Goal: Task Accomplishment & Management: Complete application form

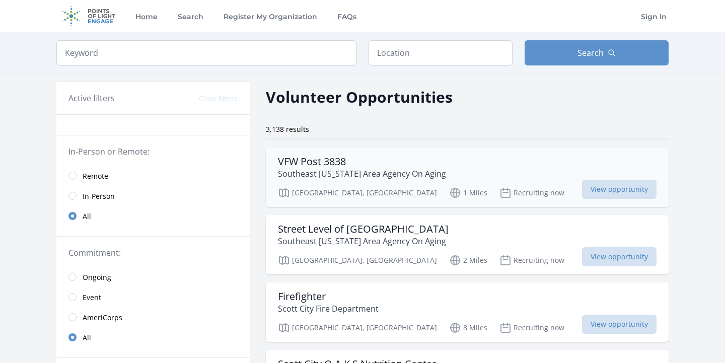
click at [316, 167] on h3 "VFW Post 3838" at bounding box center [362, 162] width 168 height 12
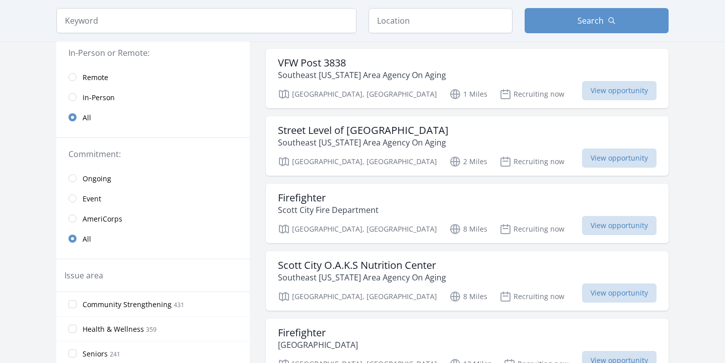
scroll to position [100, 0]
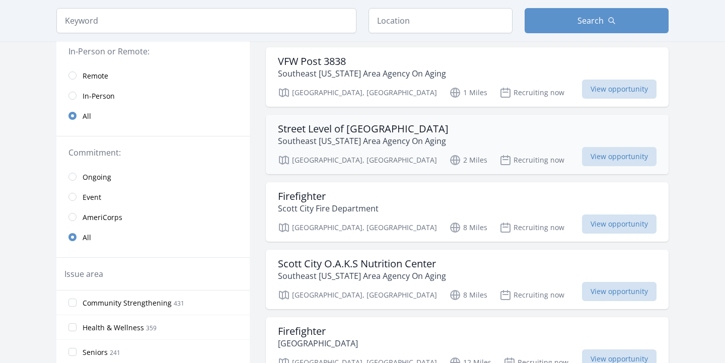
click at [324, 129] on h3 "Street Level of Cape Girardeau" at bounding box center [363, 129] width 171 height 12
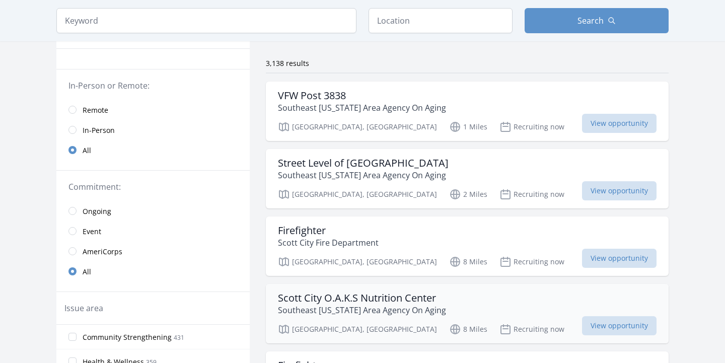
scroll to position [85, 0]
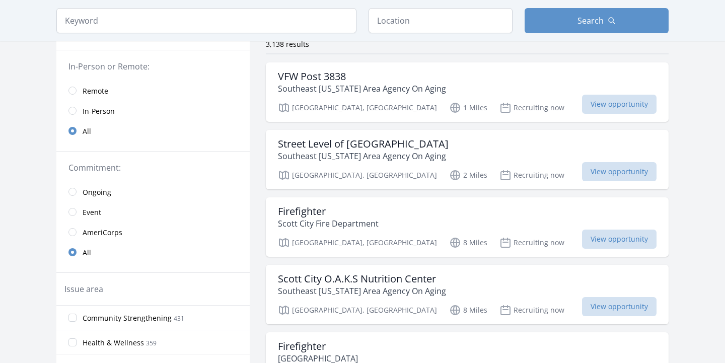
click at [73, 96] on link "Remote" at bounding box center [152, 91] width 193 height 20
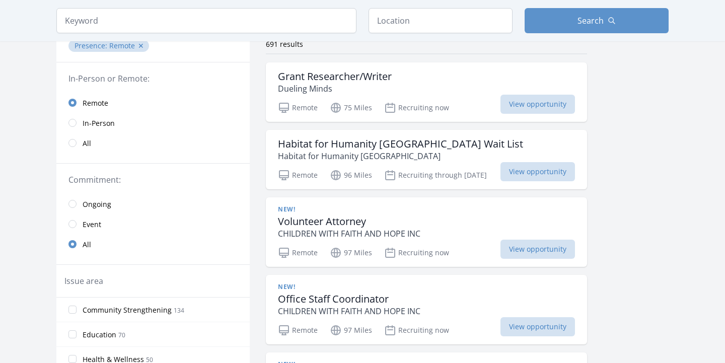
click at [73, 103] on input "radio" at bounding box center [73, 103] width 8 height 8
click at [352, 73] on h3 "Grant Researcher/Writer" at bounding box center [335, 77] width 114 height 12
click at [414, 149] on h3 "Habitat for Humanity Saint Louis Orientation Wait List" at bounding box center [400, 144] width 245 height 12
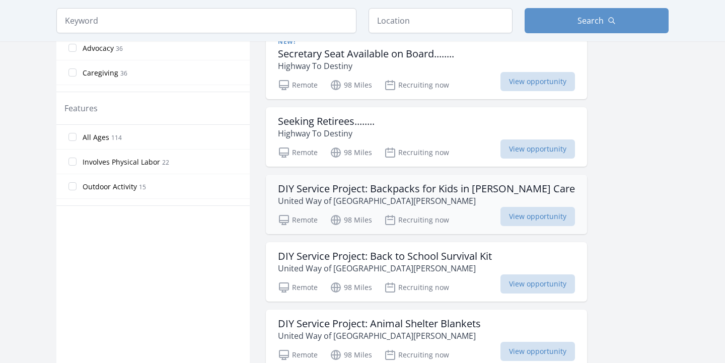
scroll to position [488, 0]
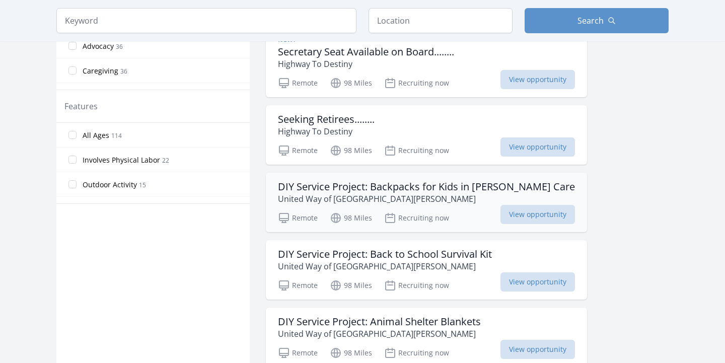
click at [326, 190] on h3 "DIY Service Project: Backpacks for Kids in Foster Care" at bounding box center [426, 187] width 297 height 12
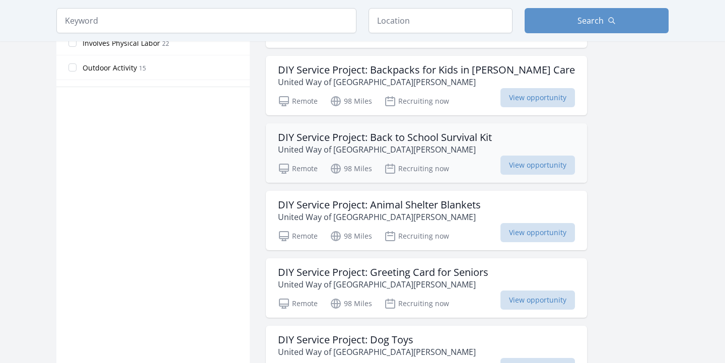
scroll to position [608, 0]
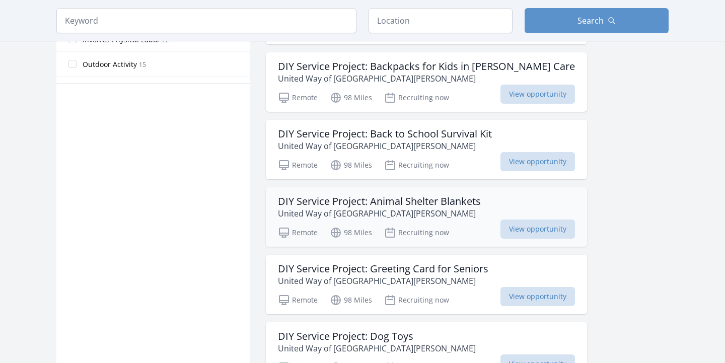
click at [375, 205] on h3 "DIY Service Project: Animal Shelter Blankets" at bounding box center [379, 201] width 203 height 12
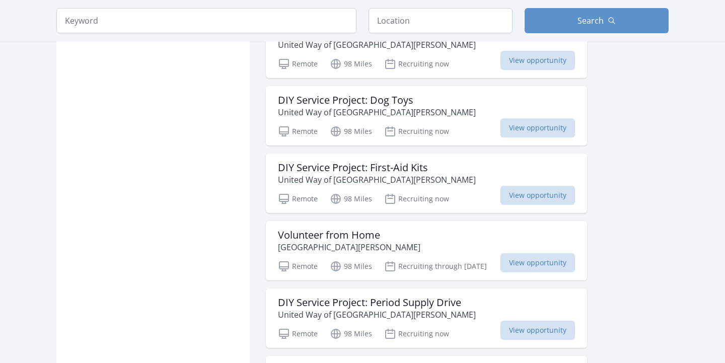
scroll to position [849, 0]
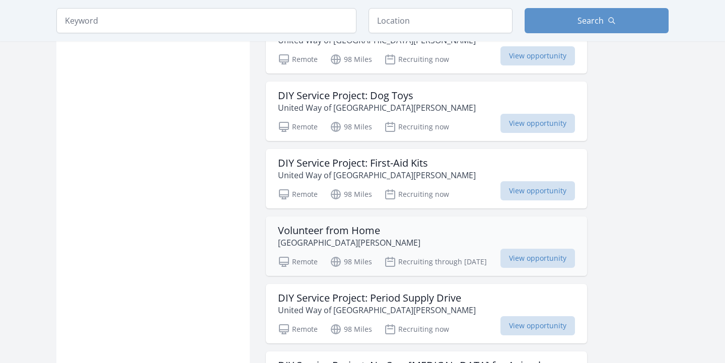
click at [351, 233] on h3 "Volunteer from Home" at bounding box center [349, 231] width 143 height 12
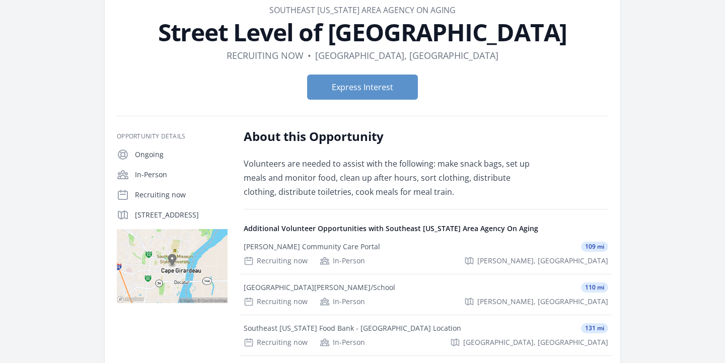
scroll to position [32, 0]
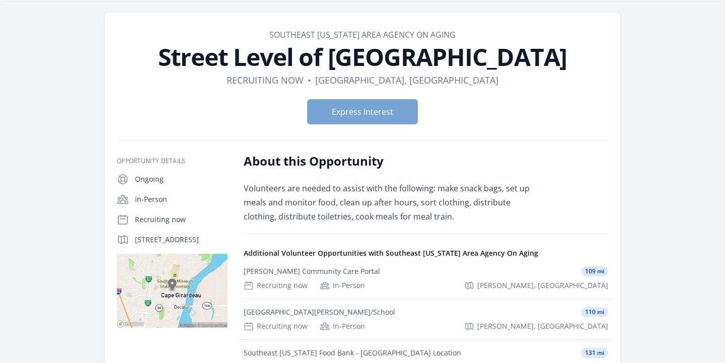
click at [355, 116] on button "Express Interest" at bounding box center [362, 111] width 111 height 25
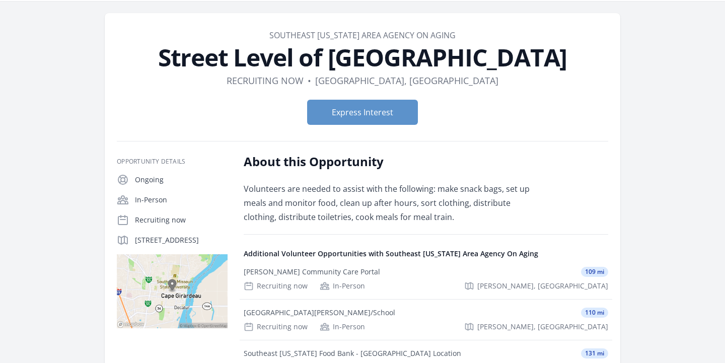
scroll to position [0, 0]
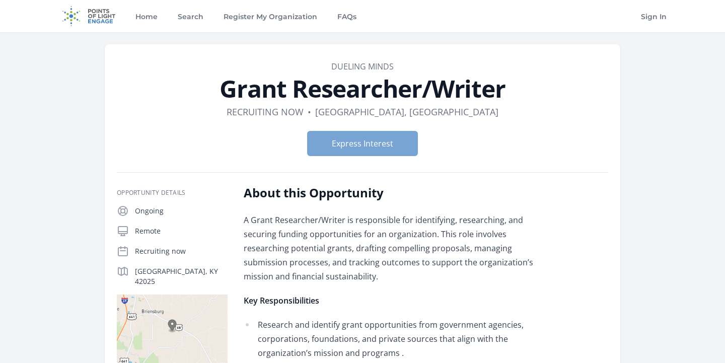
click at [365, 154] on button "Express Interest" at bounding box center [362, 143] width 111 height 25
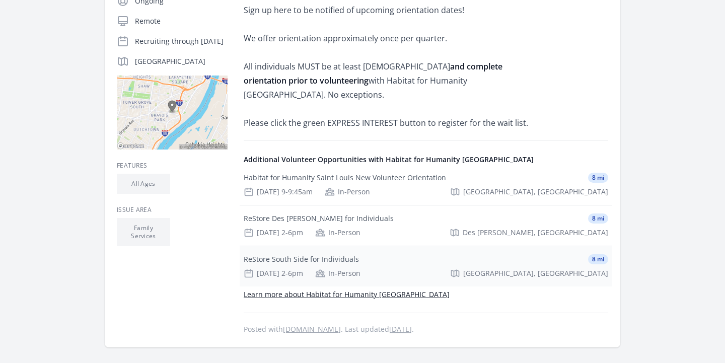
scroll to position [240, 0]
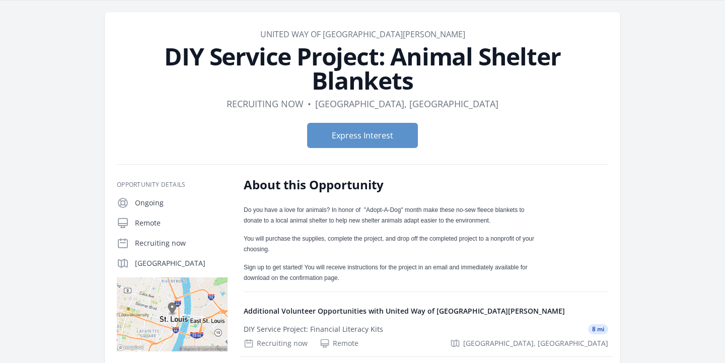
scroll to position [36, 0]
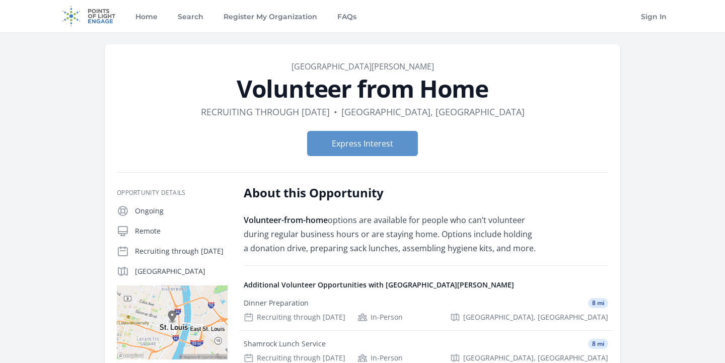
click at [516, 0] on div "Home Search Register My Organization FAQs Sign In" at bounding box center [362, 16] width 613 height 32
